Goal: Navigation & Orientation: Find specific page/section

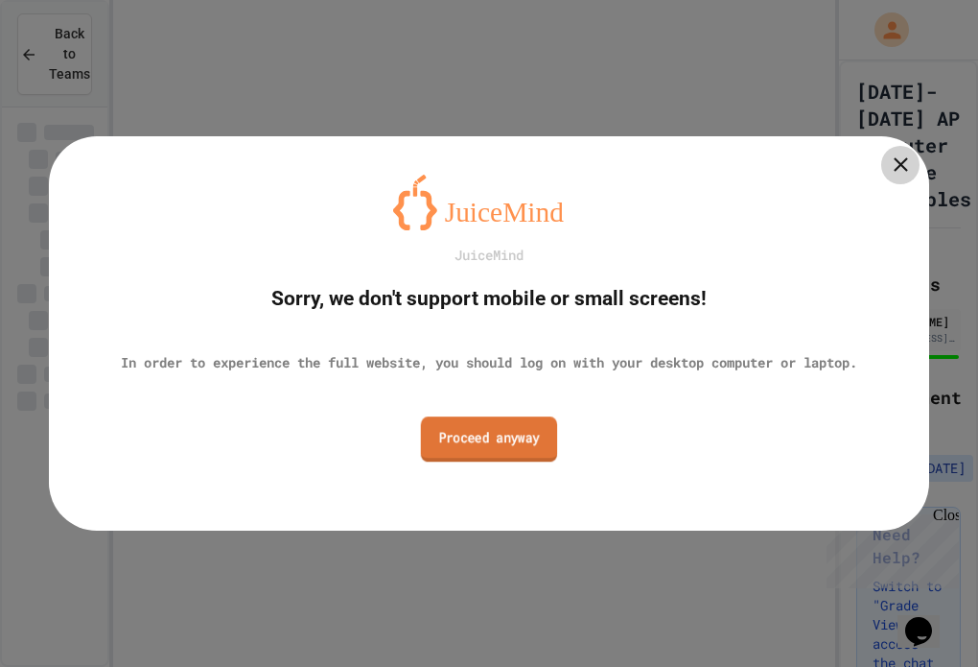
click at [498, 452] on link "Proceed anyway" at bounding box center [489, 438] width 136 height 45
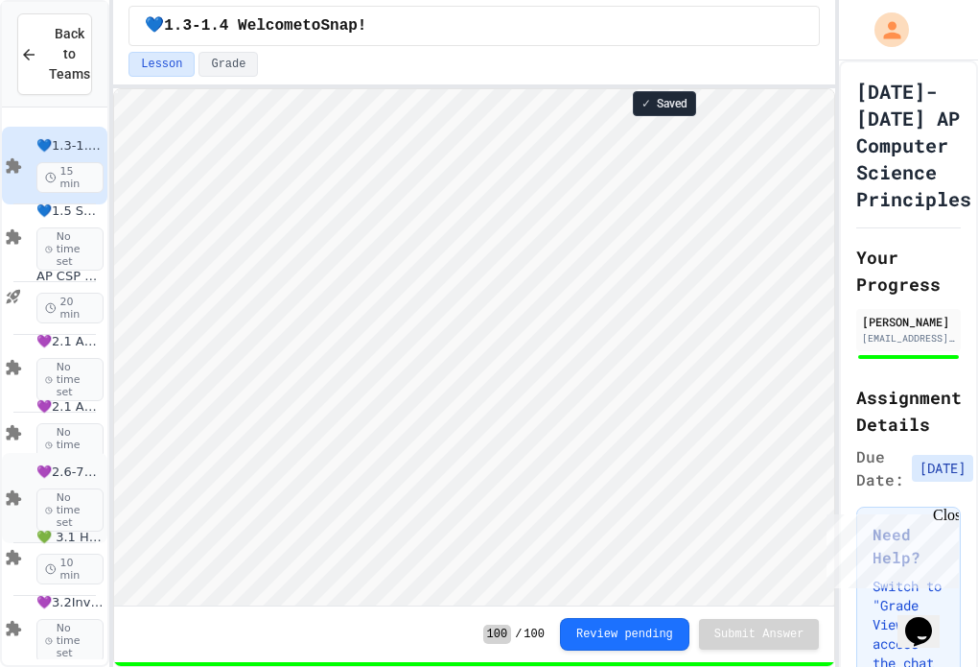
scroll to position [198, 0]
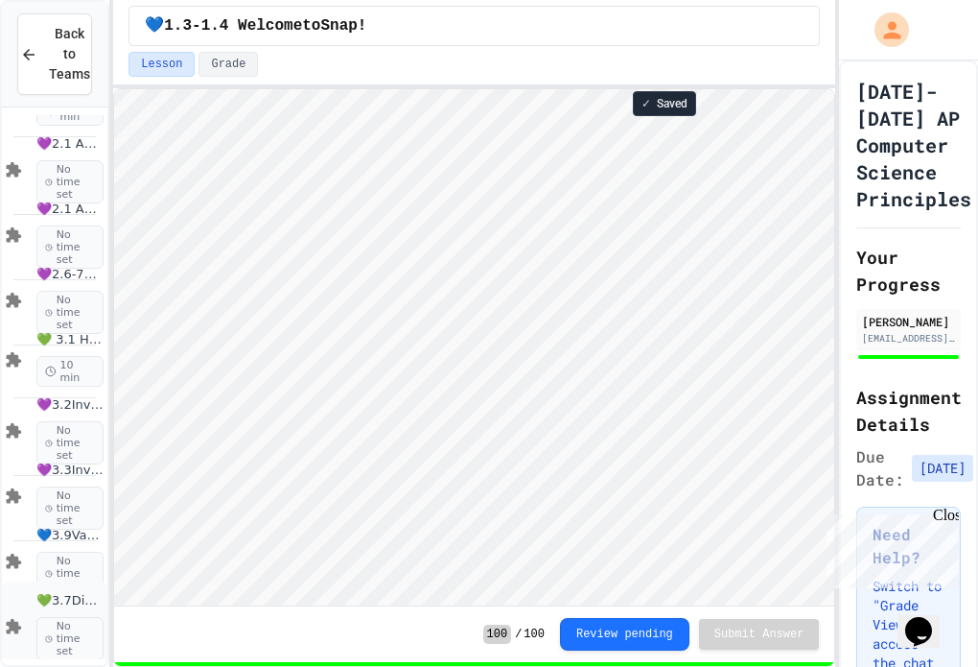
click at [55, 605] on span "💚3.7DigStoryProj" at bounding box center [69, 601] width 67 height 16
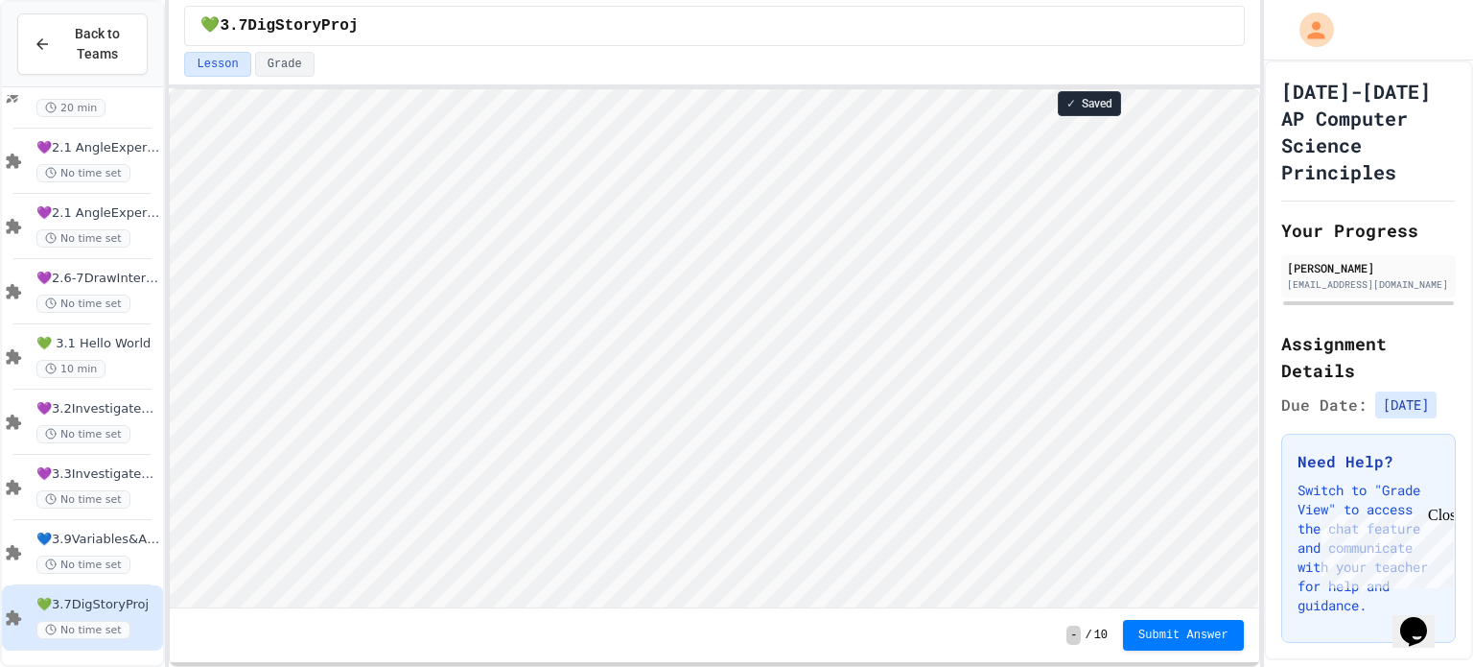
scroll to position [1, 0]
click at [6, 355] on icon at bounding box center [13, 356] width 23 height 17
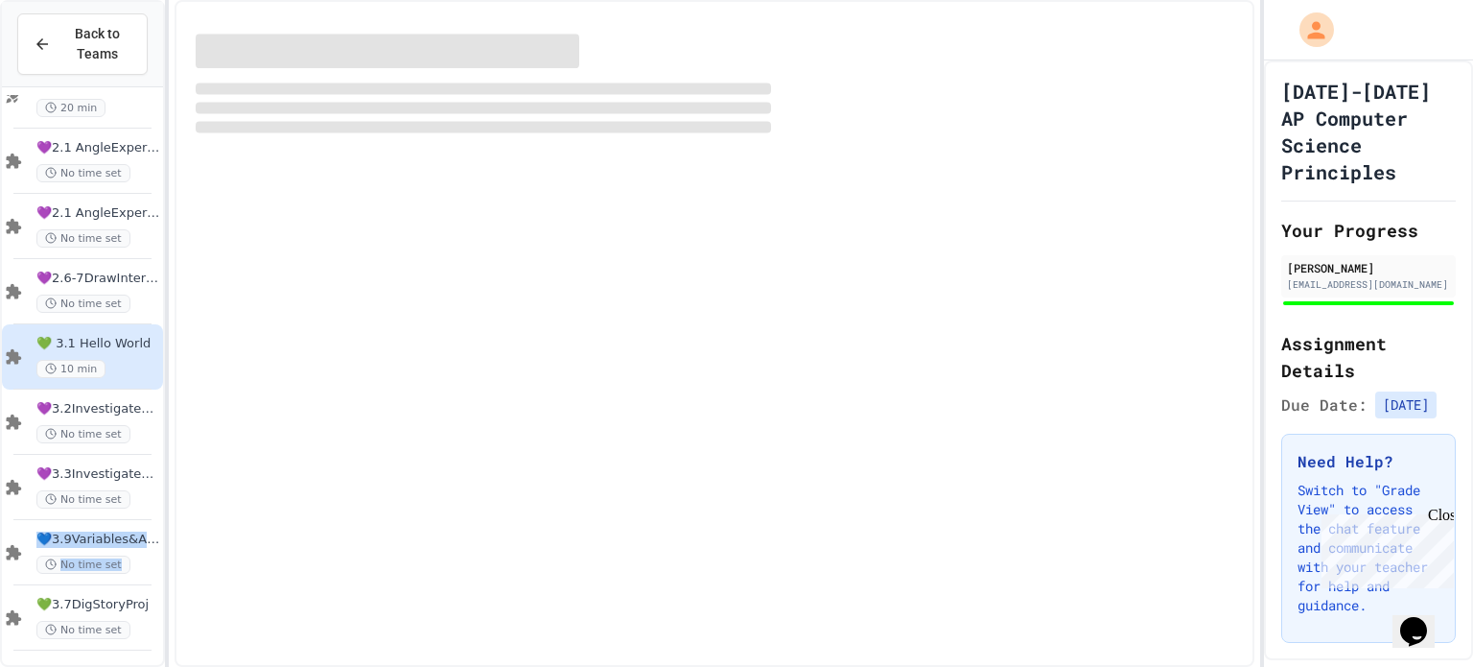
scroll to position [153, 0]
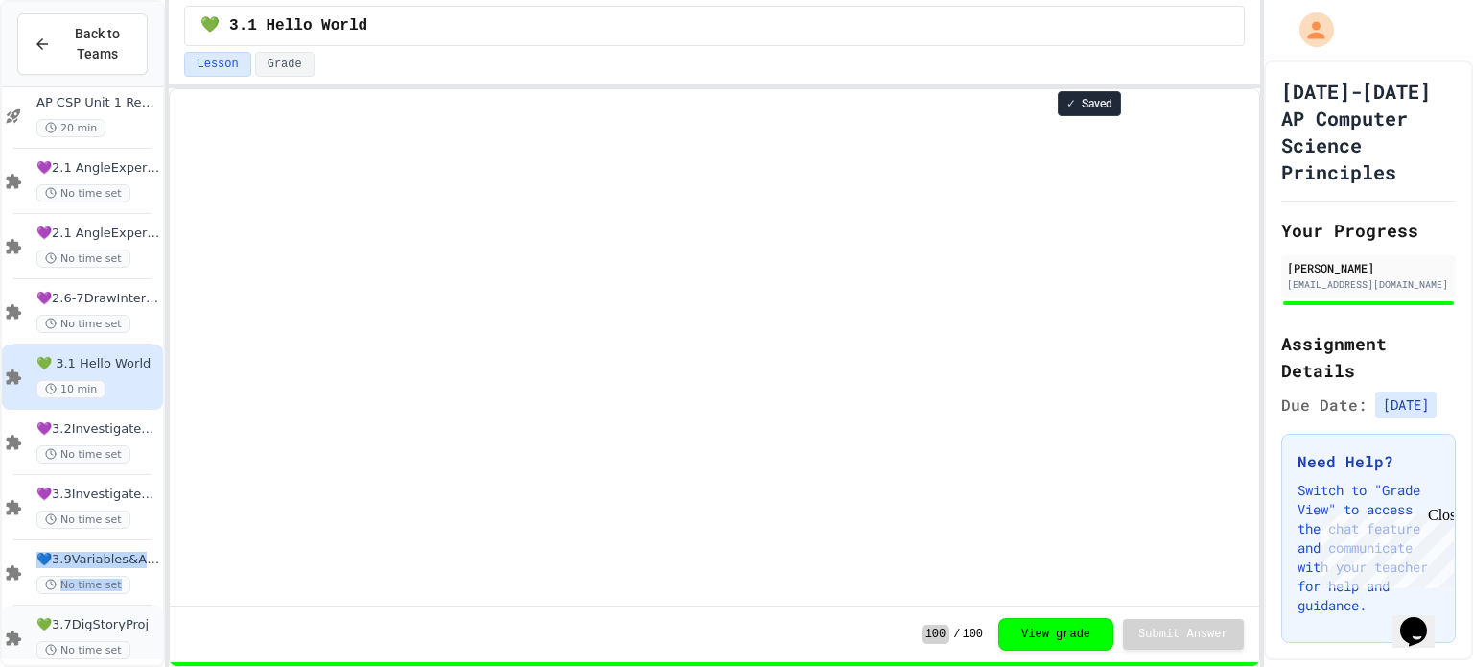
click at [59, 650] on span "No time set" at bounding box center [83, 650] width 94 height 18
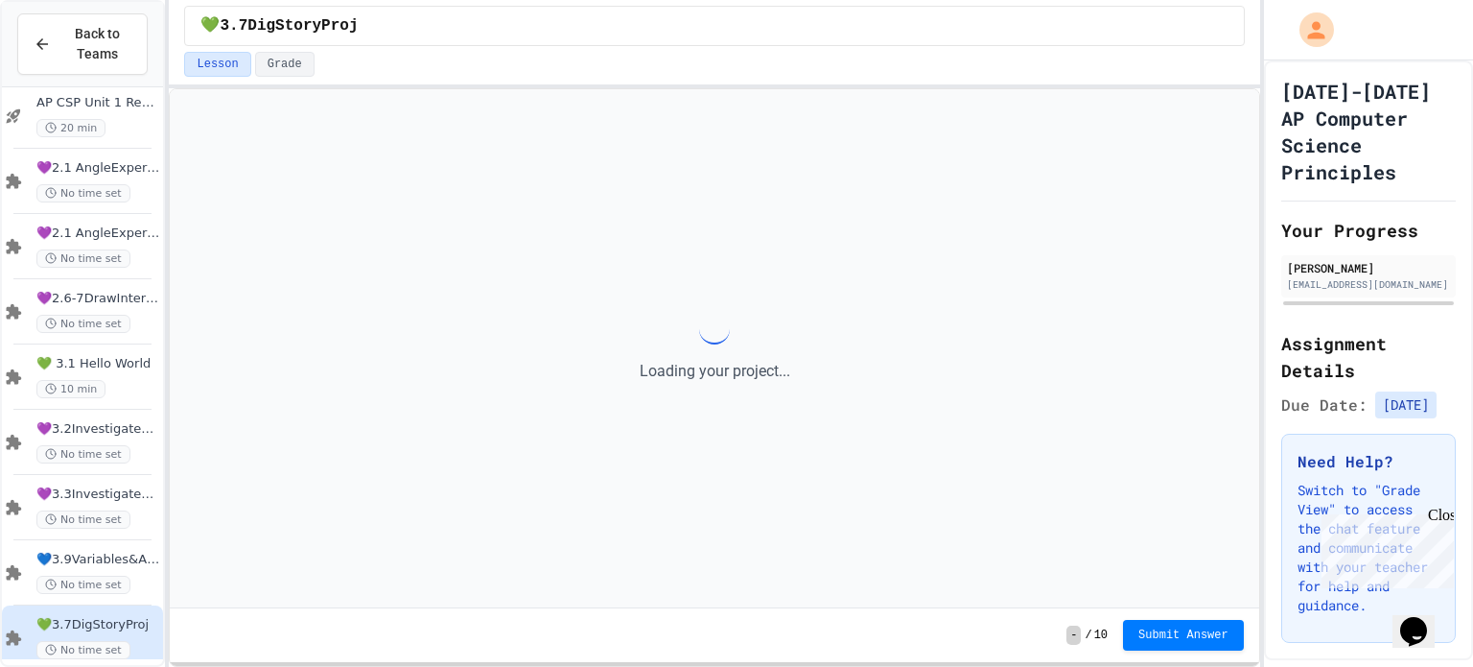
click at [60, 629] on span "💚3.7DigStoryProj" at bounding box center [97, 625] width 123 height 16
